Goal: Task Accomplishment & Management: Manage account settings

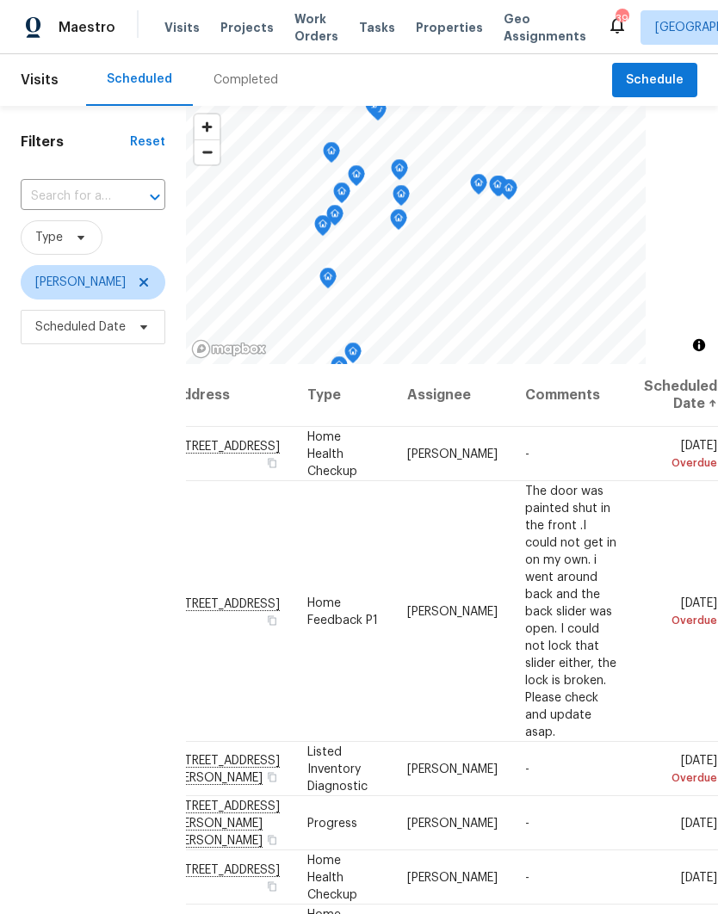
scroll to position [0, 143]
click at [0, 0] on icon at bounding box center [0, 0] width 0 height 0
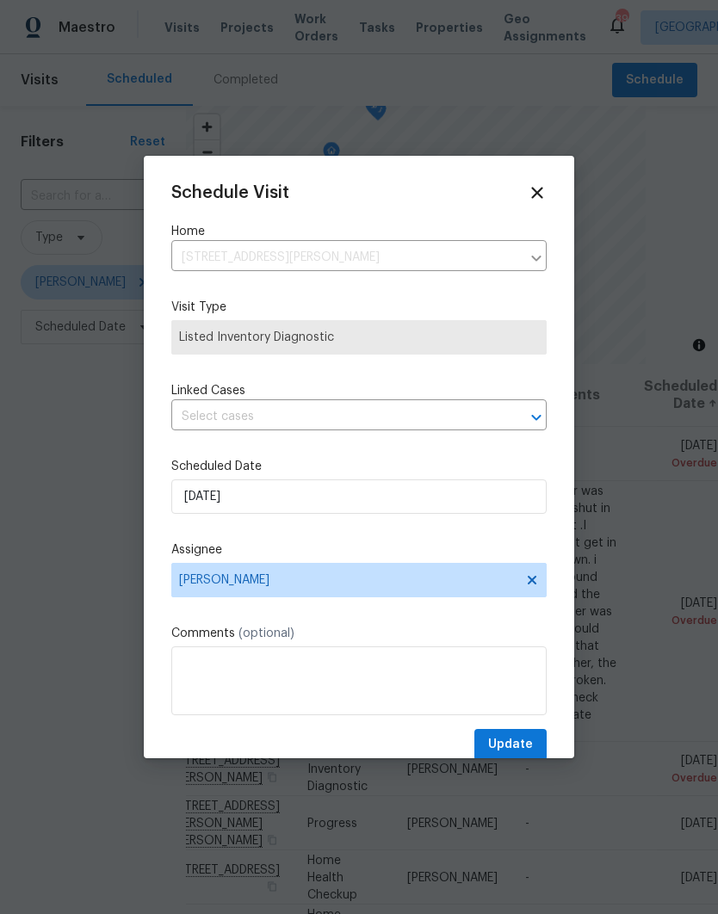
click at [678, 647] on div at bounding box center [359, 457] width 718 height 914
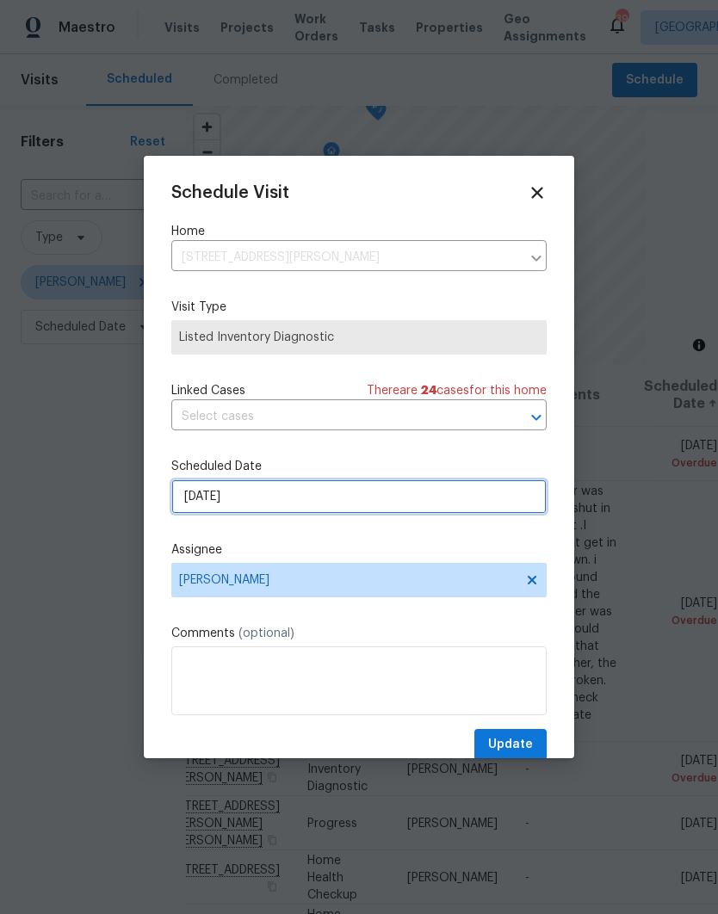
click at [174, 497] on input "[DATE]" at bounding box center [358, 497] width 375 height 34
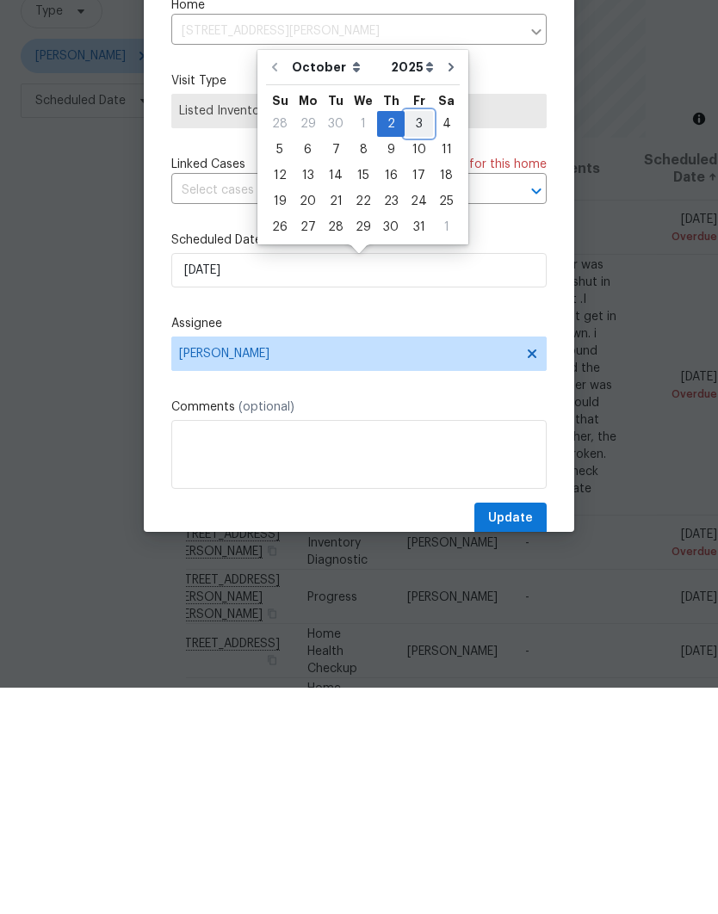
click at [412, 338] on div "3" at bounding box center [419, 350] width 28 height 24
type input "10/3/2025"
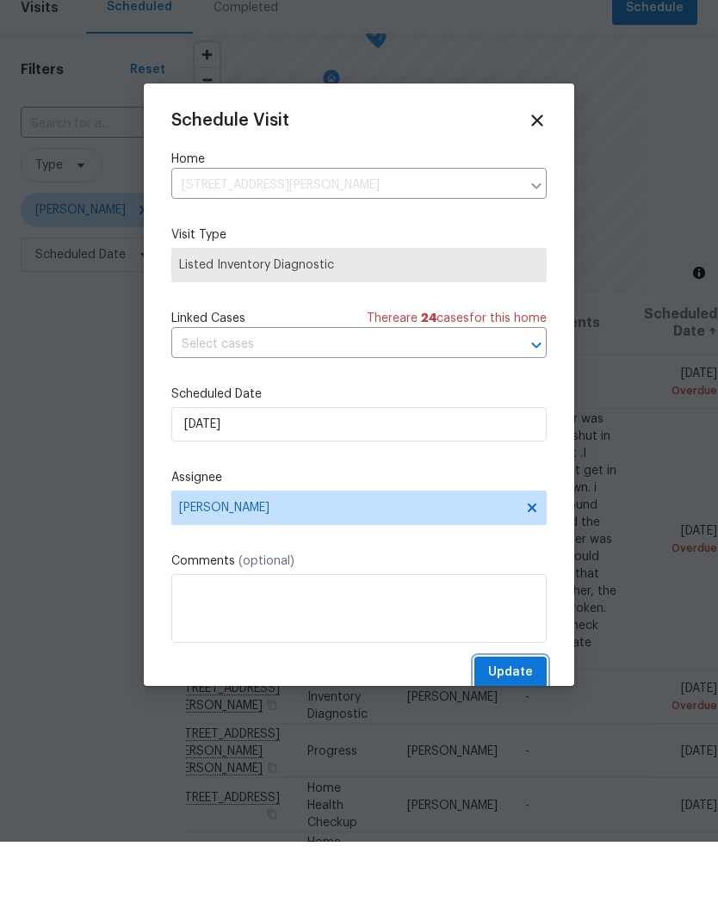
click at [526, 734] on span "Update" at bounding box center [510, 745] width 45 height 22
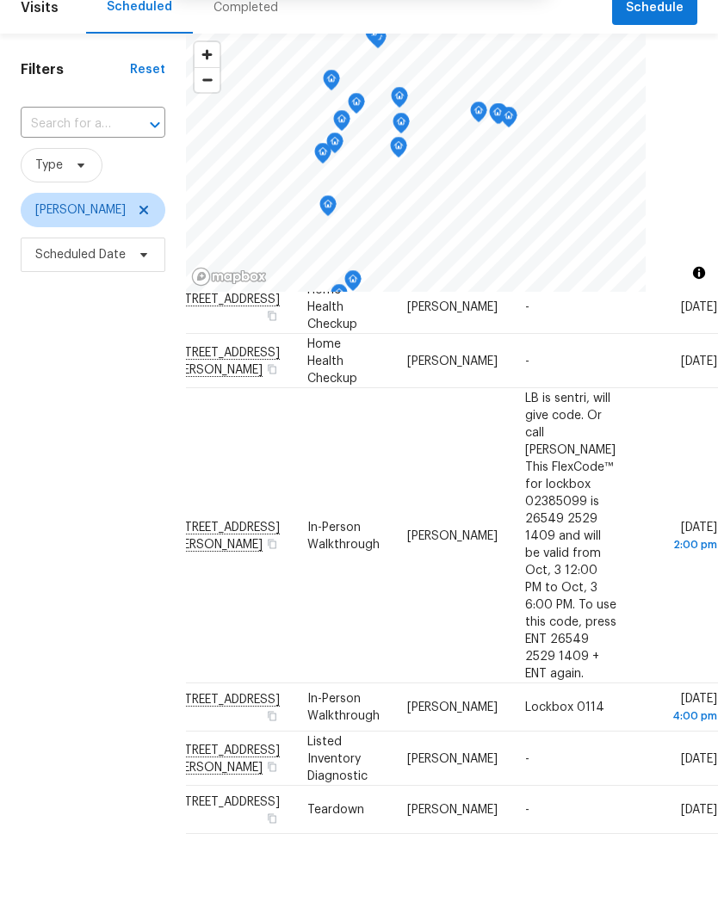
scroll to position [448, 143]
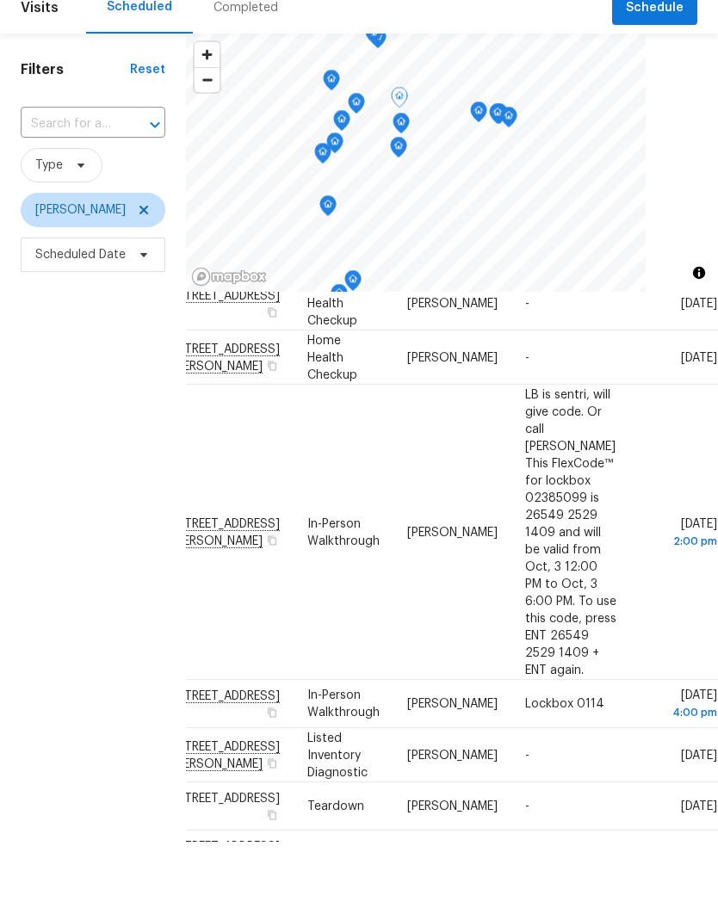
click at [0, 0] on icon at bounding box center [0, 0] width 0 height 0
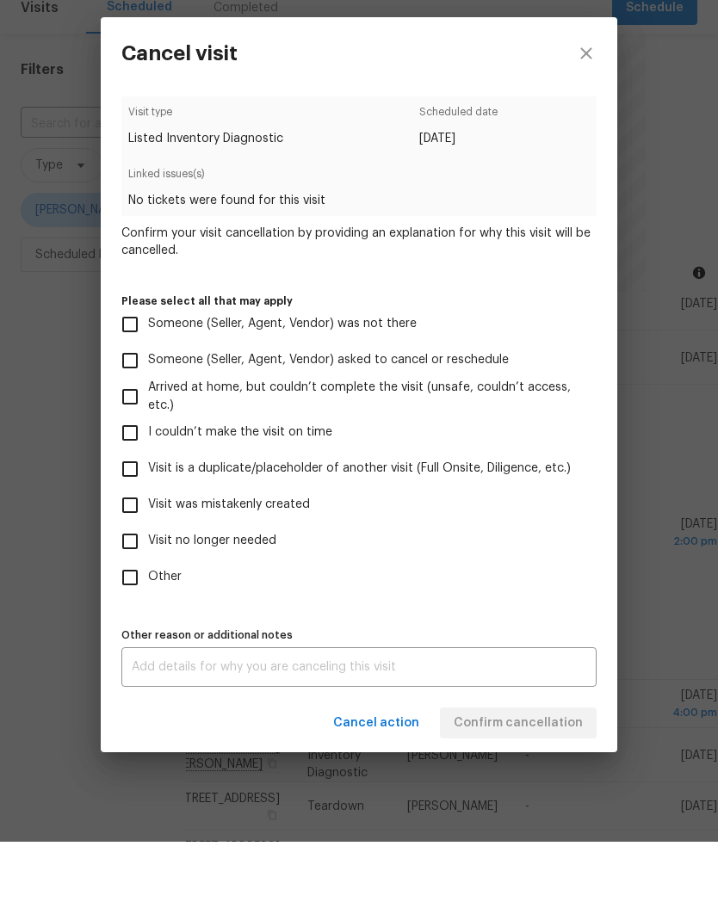
click at [124, 523] on input "Visit is a duplicate/placeholder of another visit (Full Onsite, Diligence, etc.)" at bounding box center [130, 541] width 36 height 36
click at [122, 523] on input "Visit is a duplicate/placeholder of another visit (Full Onsite, Diligence, etc.)" at bounding box center [130, 541] width 36 height 36
click at [121, 523] on input "Visit is a duplicate/placeholder of another visit (Full Onsite, Diligence, etc.)" at bounding box center [130, 541] width 36 height 36
checkbox input "true"
click at [125, 632] on input "Other" at bounding box center [130, 650] width 36 height 36
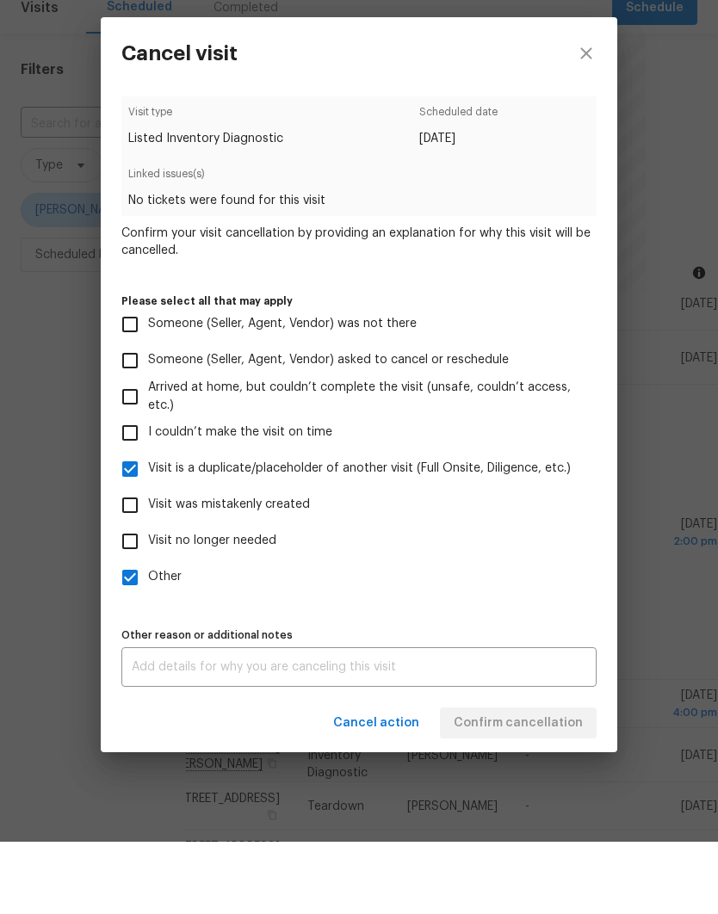
click at [118, 632] on input "Other" at bounding box center [130, 650] width 36 height 36
checkbox input "false"
click at [548, 766] on div "Cancel action Confirm cancellation" at bounding box center [359, 795] width 517 height 59
click at [119, 560] on input "Visit was mistakenly created" at bounding box center [130, 578] width 36 height 36
click at [118, 560] on input "Visit was mistakenly created" at bounding box center [130, 578] width 36 height 36
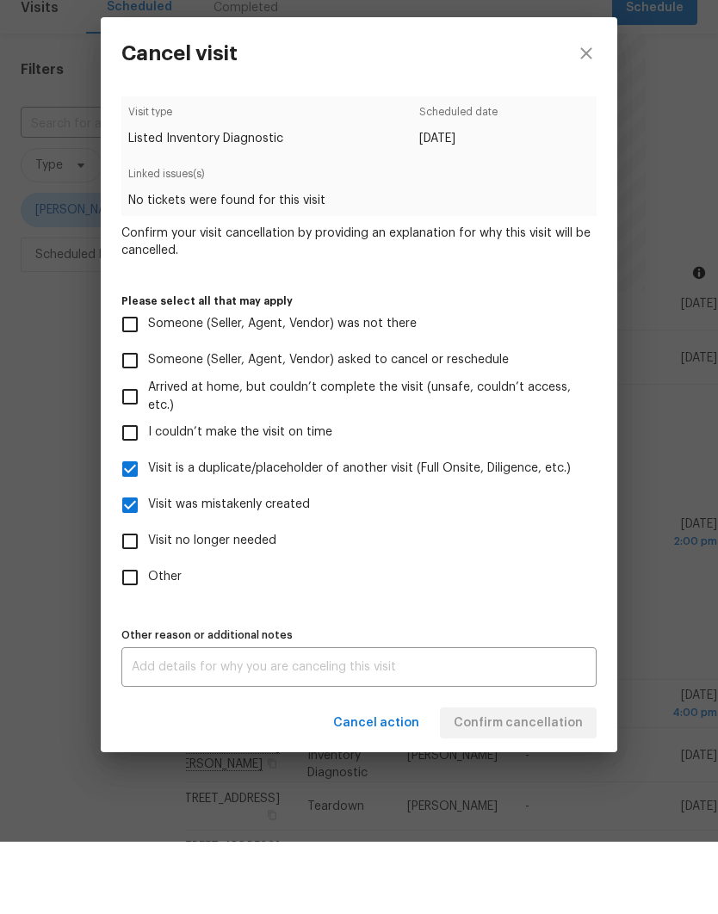
checkbox input "false"
click at [125, 632] on input "Other" at bounding box center [130, 650] width 36 height 36
checkbox input "true"
click at [125, 596] on input "Visit no longer needed" at bounding box center [130, 614] width 36 height 36
checkbox input "true"
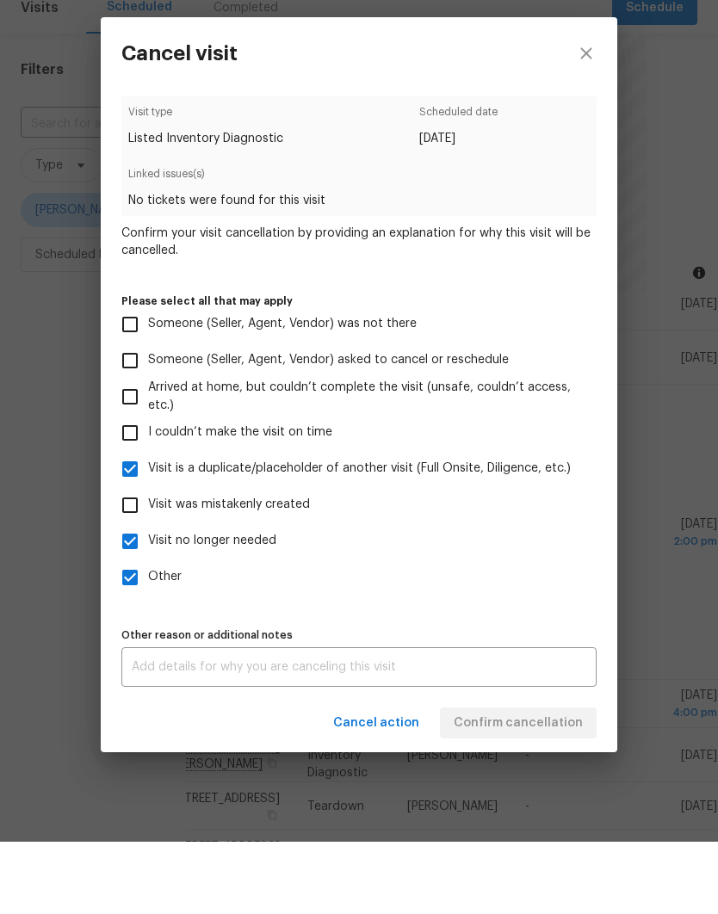
click at [121, 560] on input "Visit was mistakenly created" at bounding box center [130, 578] width 36 height 36
checkbox input "true"
click at [537, 734] on textarea at bounding box center [359, 740] width 455 height 12
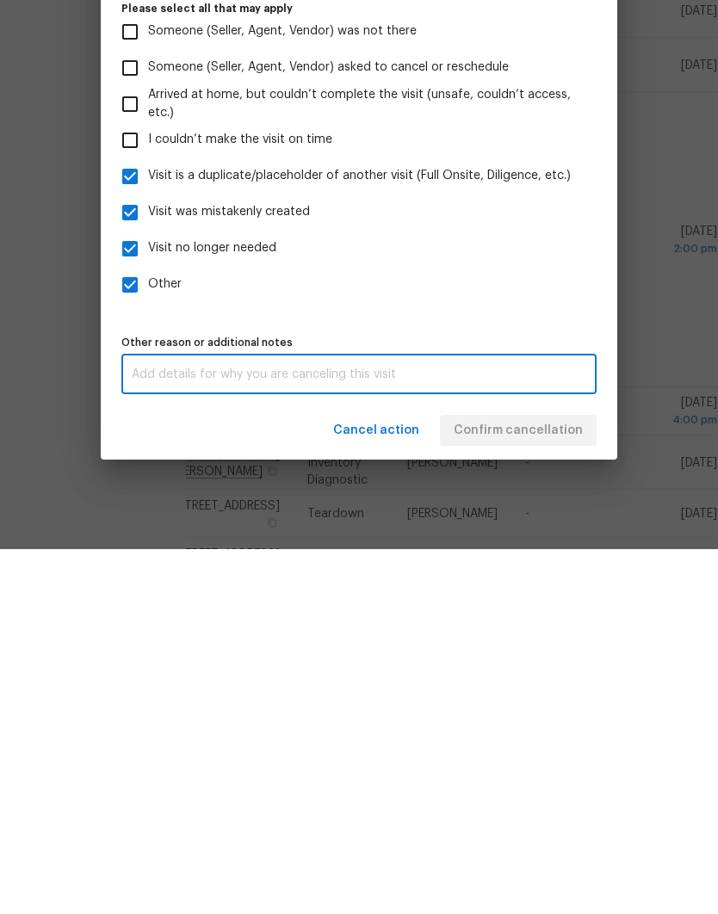
scroll to position [69, 0]
click at [125, 632] on input "Other" at bounding box center [130, 650] width 36 height 36
checkbox input "false"
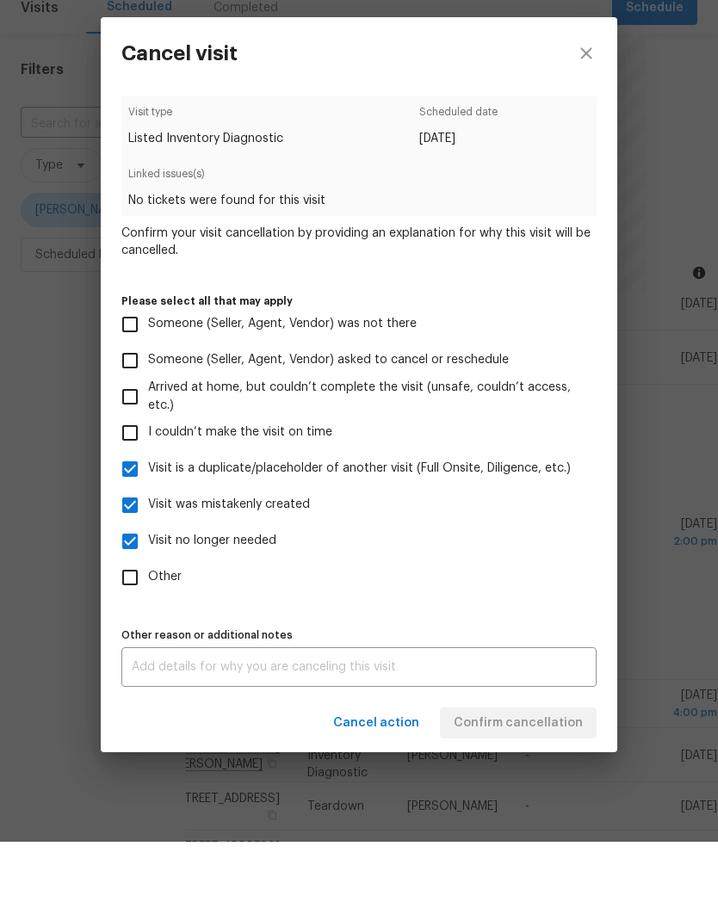
click at [127, 596] on input "Visit no longer needed" at bounding box center [130, 614] width 36 height 36
click at [528, 596] on label "Visit no longer needed" at bounding box center [347, 614] width 471 height 36
click at [148, 596] on input "Visit no longer needed" at bounding box center [130, 614] width 36 height 36
checkbox input "false"
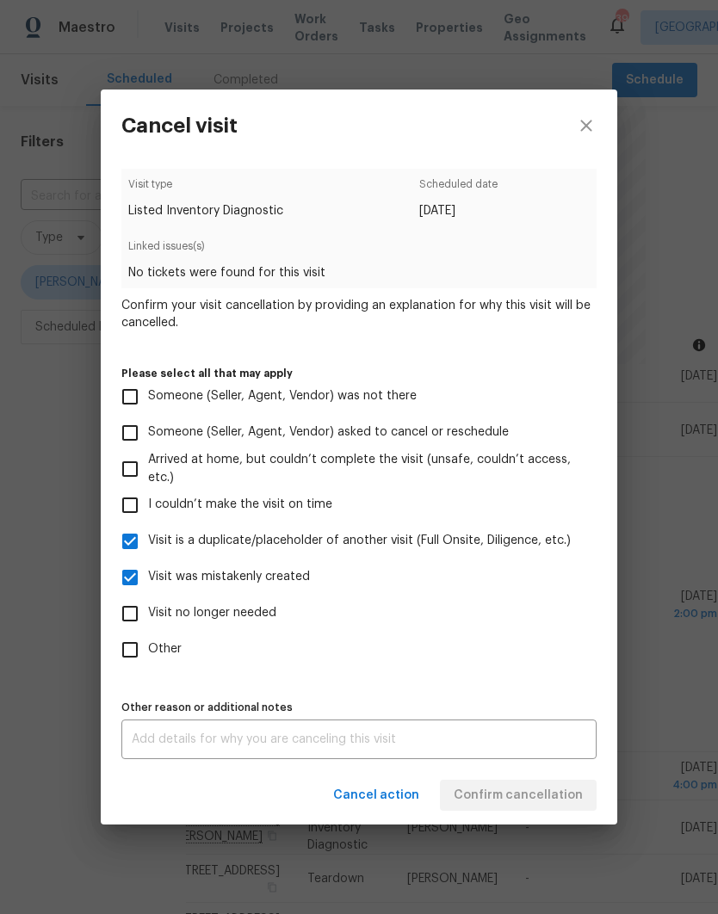
scroll to position [0, 0]
click at [123, 581] on input "Visit was mistakenly created" at bounding box center [130, 578] width 36 height 36
checkbox input "false"
click at [524, 739] on textarea at bounding box center [359, 740] width 455 height 12
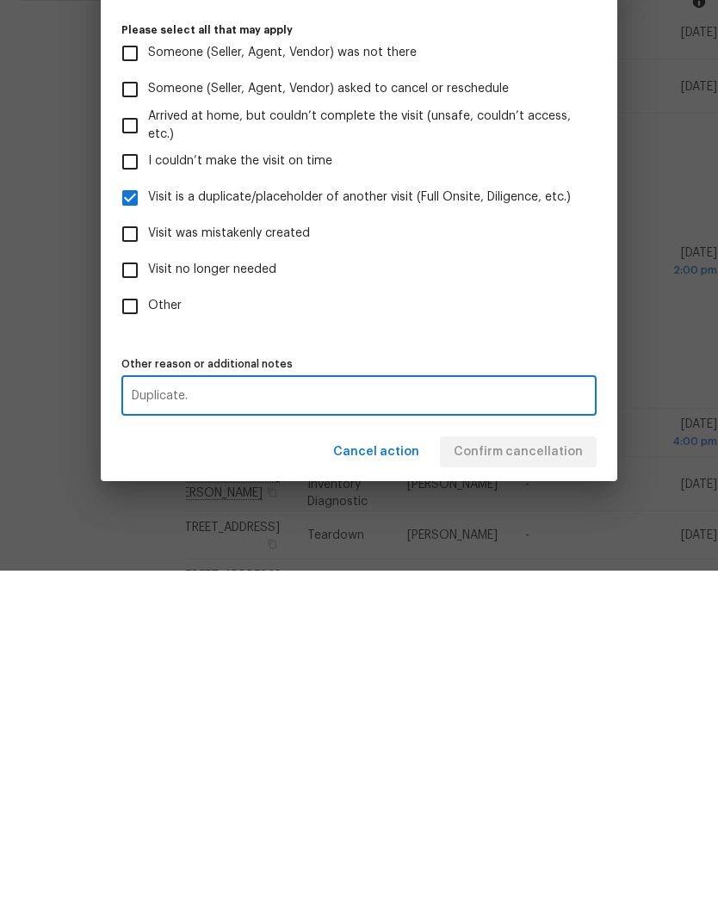
type textarea "Duplicate."
click at [548, 766] on div "Cancel action Confirm cancellation" at bounding box center [359, 795] width 517 height 59
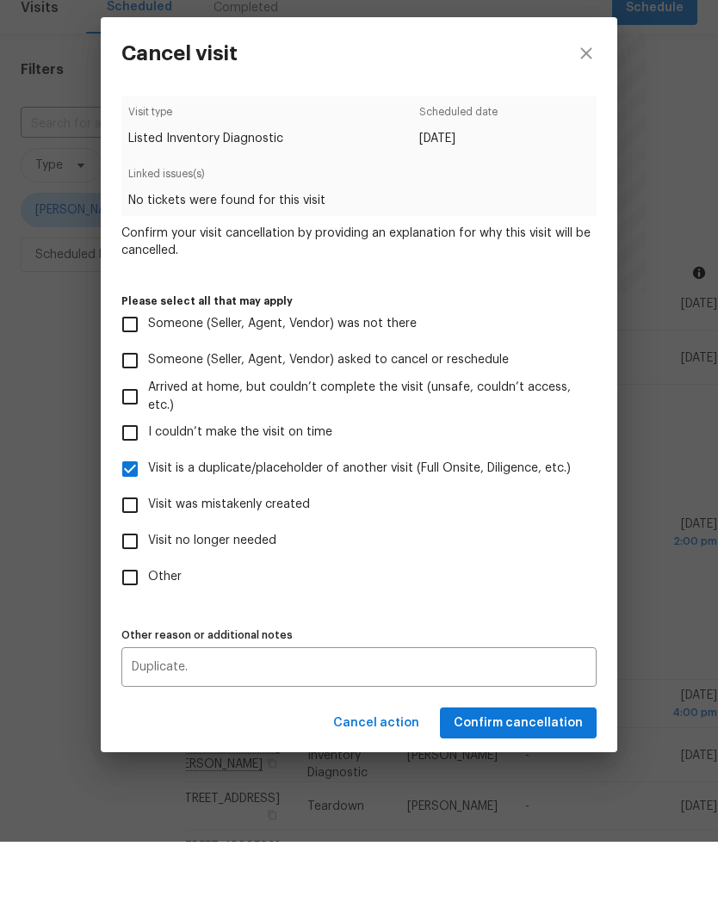
click at [548, 487] on label "I couldn’t make the visit on time" at bounding box center [347, 505] width 471 height 36
click at [148, 487] on input "I couldn’t make the visit on time" at bounding box center [130, 505] width 36 height 36
click at [125, 487] on input "I couldn’t make the visit on time" at bounding box center [130, 505] width 36 height 36
checkbox input "false"
click at [559, 780] on button "Confirm cancellation" at bounding box center [518, 796] width 157 height 32
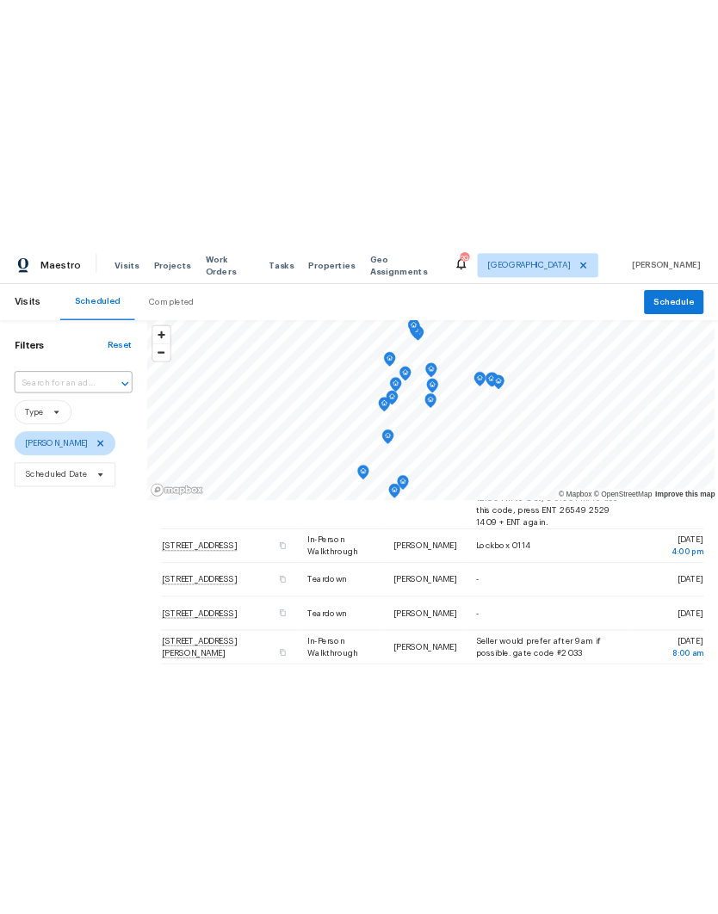
scroll to position [0, 0]
